Goal: Find specific page/section: Find specific page/section

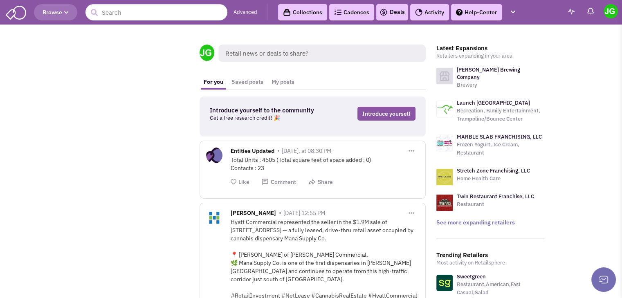
click at [444, 17] on link "Activity" at bounding box center [429, 12] width 39 height 16
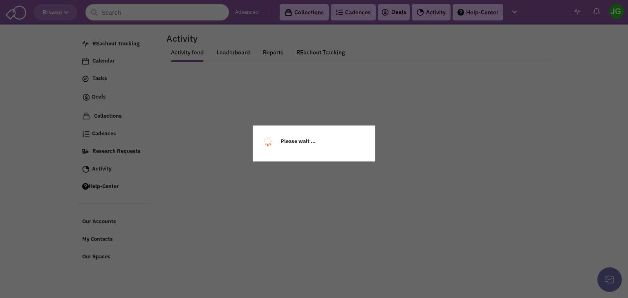
select select
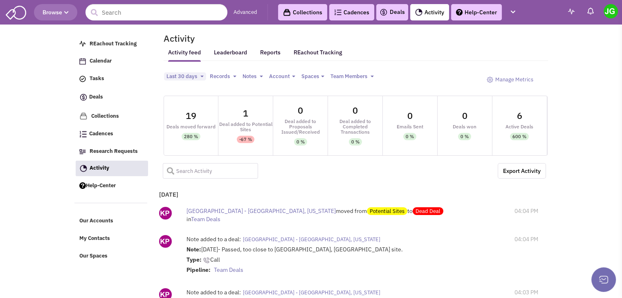
click at [223, 168] on input "text" at bounding box center [211, 171] width 96 height 16
type input "[PERSON_NAME]"
click at [169, 168] on span at bounding box center [168, 168] width 10 height 10
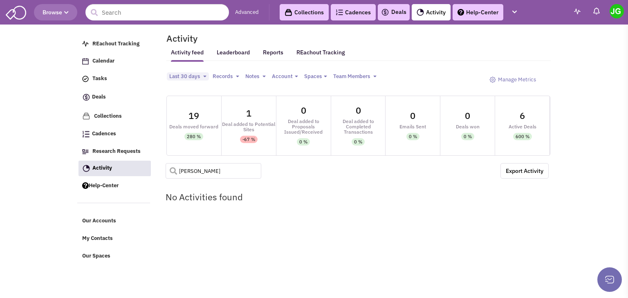
click at [189, 171] on input "[PERSON_NAME]" at bounding box center [214, 171] width 96 height 16
type input "[PERSON_NAME]"
click at [189, 173] on input "[PERSON_NAME]" at bounding box center [214, 171] width 96 height 16
click at [194, 76] on span "Last 30 days" at bounding box center [184, 76] width 31 height 7
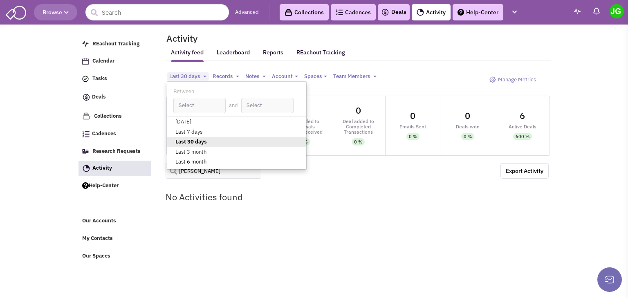
click at [184, 158] on link "Last 6 month" at bounding box center [236, 162] width 139 height 10
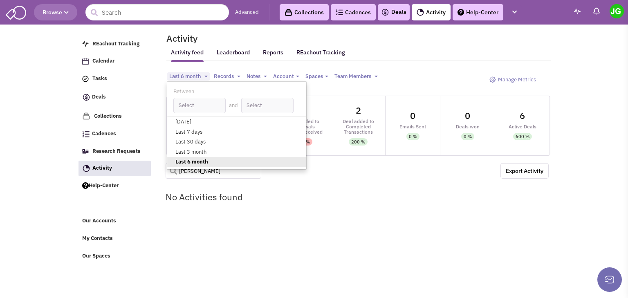
click at [199, 173] on input "[PERSON_NAME]" at bounding box center [214, 171] width 96 height 16
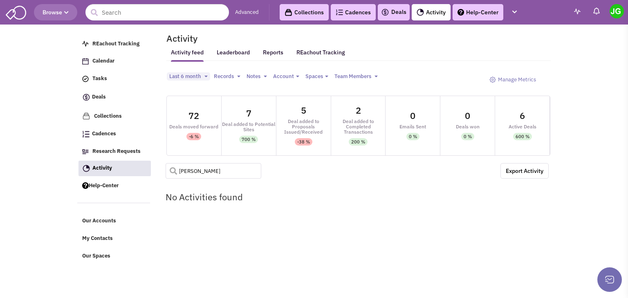
click at [187, 171] on input "[PERSON_NAME]" at bounding box center [214, 171] width 96 height 16
type input "[PERSON_NAME]"
click at [172, 170] on span at bounding box center [171, 168] width 10 height 10
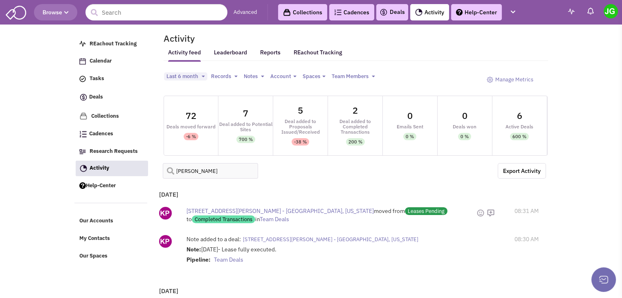
click at [227, 210] on span "[STREET_ADDRESS][PERSON_NAME] - [GEOGRAPHIC_DATA], [US_STATE]" at bounding box center [279, 210] width 187 height 7
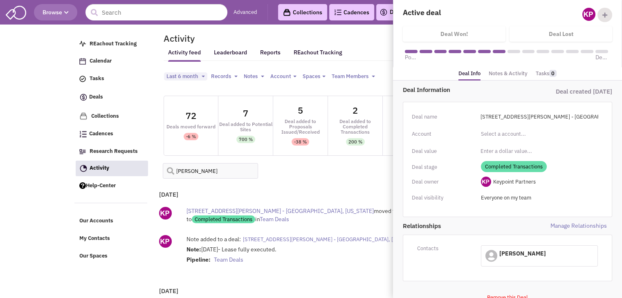
click at [512, 76] on link "Notes & Activity" at bounding box center [508, 74] width 39 height 12
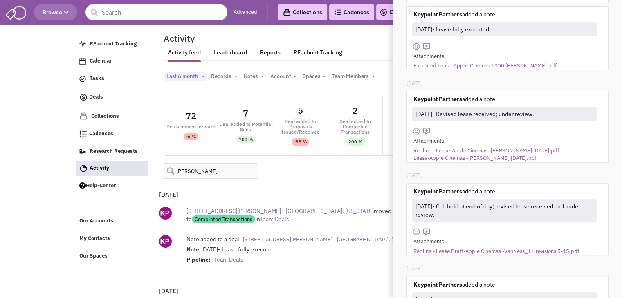
scroll to position [312, 0]
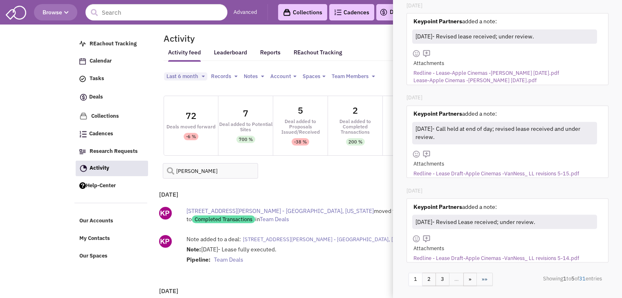
click at [485, 280] on link "»»" at bounding box center [484, 279] width 16 height 13
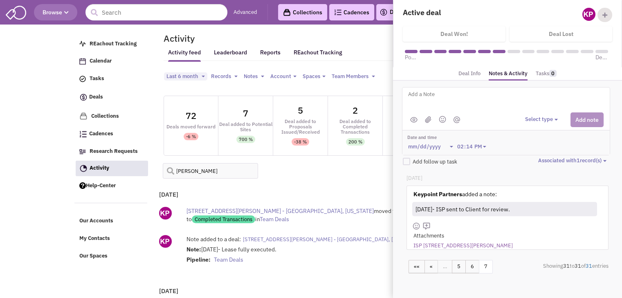
scroll to position [0, 0]
click at [474, 243] on link "ISP [STREET_ADDRESS][PERSON_NAME]" at bounding box center [462, 246] width 99 height 8
click at [533, 224] on div at bounding box center [518, 226] width 170 height 12
click at [469, 267] on link "6" at bounding box center [472, 266] width 14 height 13
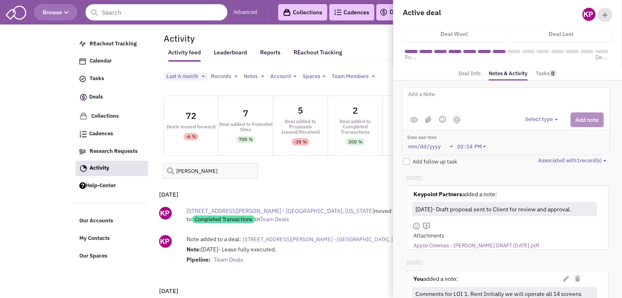
scroll to position [406, 0]
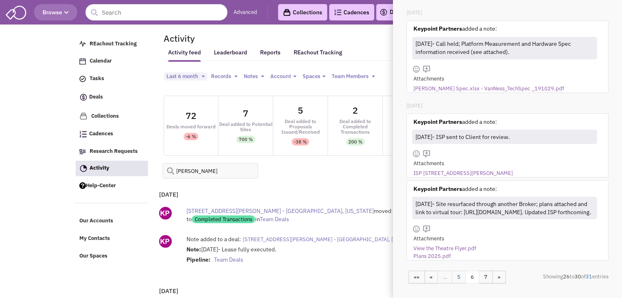
click at [461, 280] on link "5" at bounding box center [459, 277] width 14 height 13
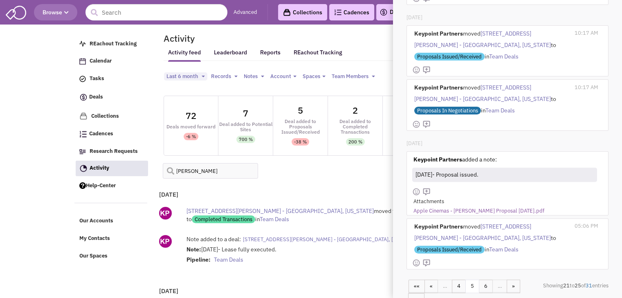
scroll to position [239, 0]
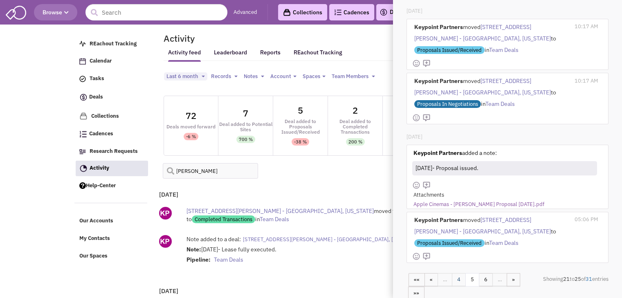
click at [457, 278] on link "4" at bounding box center [459, 279] width 14 height 13
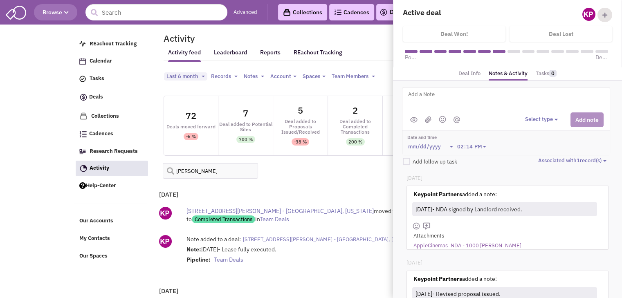
scroll to position [322, 0]
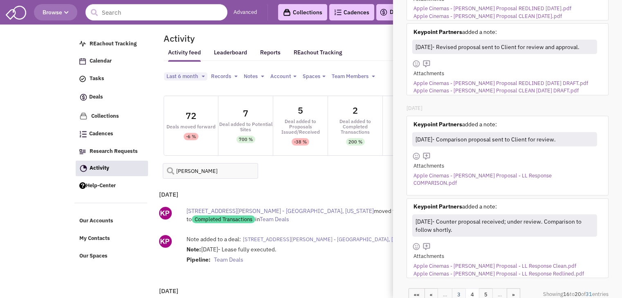
click at [459, 288] on link "3" at bounding box center [459, 294] width 14 height 13
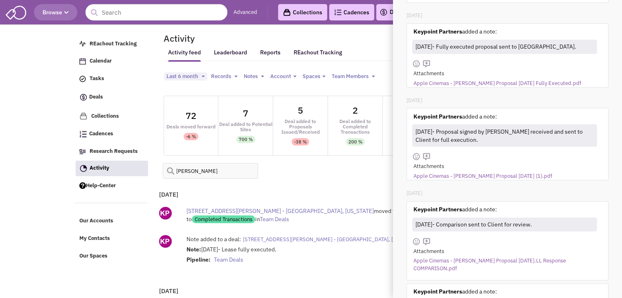
scroll to position [308, 0]
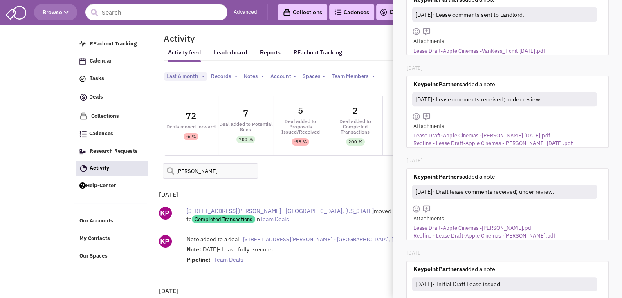
scroll to position [349, 0]
